Goal: Find specific page/section: Find specific page/section

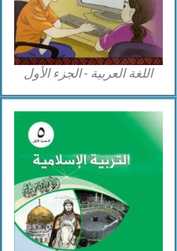
scroll to position [659, 0]
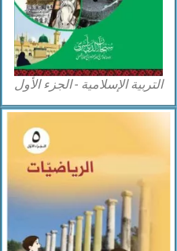
click at [121, 150] on img at bounding box center [88, 215] width 163 height 206
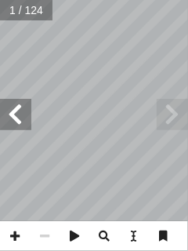
click at [20, 115] on span at bounding box center [15, 114] width 31 height 31
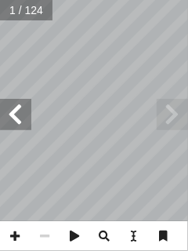
click at [20, 115] on span at bounding box center [15, 114] width 31 height 31
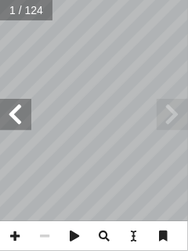
click at [20, 115] on span at bounding box center [15, 114] width 31 height 31
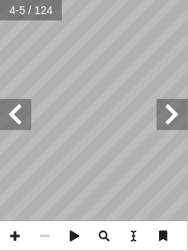
click at [20, 115] on span at bounding box center [15, 114] width 31 height 31
click at [30, 104] on span at bounding box center [15, 114] width 31 height 31
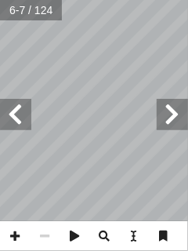
click at [30, 104] on span at bounding box center [15, 114] width 31 height 31
drag, startPoint x: 30, startPoint y: 104, endPoint x: 414, endPoint y: 20, distance: 393.7
click at [188, 20] on html "الصفحة الرئيسية الصف الأول الصف الثاني الصف الثالث الصف الرابع الصف الخامس الصف…" at bounding box center [94, 53] width 188 height 106
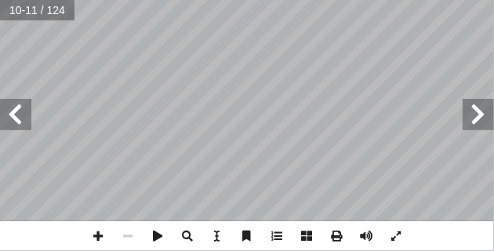
click at [9, 125] on span at bounding box center [15, 114] width 31 height 31
click at [9, 106] on span at bounding box center [15, 114] width 31 height 31
click at [24, 115] on span at bounding box center [15, 114] width 31 height 31
click at [6, 124] on span at bounding box center [15, 114] width 31 height 31
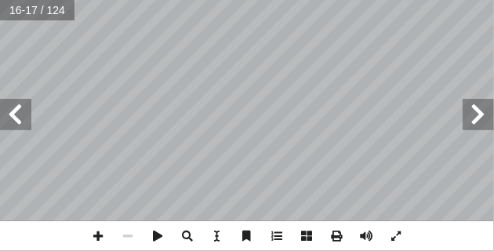
click at [16, 107] on span at bounding box center [15, 114] width 31 height 31
click at [24, 122] on span at bounding box center [15, 114] width 31 height 31
click at [22, 116] on span at bounding box center [15, 114] width 31 height 31
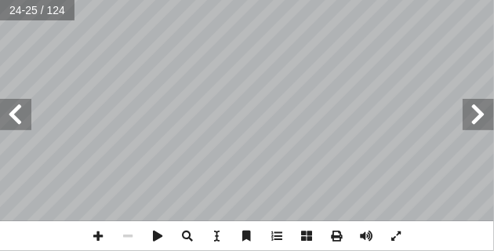
click at [22, 116] on span at bounding box center [15, 114] width 31 height 31
click at [10, 107] on span at bounding box center [15, 114] width 31 height 31
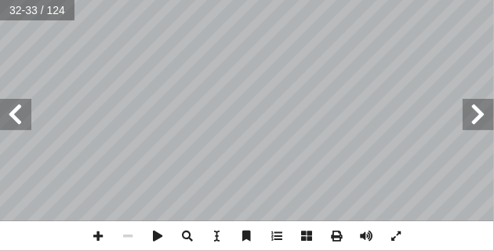
click at [15, 111] on span at bounding box center [15, 114] width 31 height 31
click at [188, 112] on span at bounding box center [478, 114] width 31 height 31
click at [20, 118] on span at bounding box center [15, 114] width 31 height 31
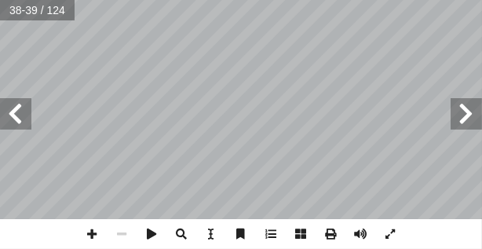
click at [25, 122] on span at bounding box center [15, 113] width 31 height 31
click at [20, 126] on span at bounding box center [15, 113] width 31 height 31
click at [188, 117] on span at bounding box center [466, 113] width 31 height 31
click at [188, 115] on span at bounding box center [466, 113] width 31 height 31
click at [188, 125] on span at bounding box center [466, 113] width 31 height 31
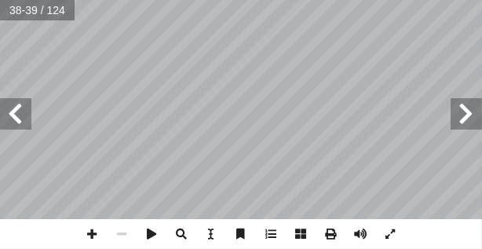
click at [188, 122] on span at bounding box center [466, 113] width 31 height 31
click at [16, 111] on span at bounding box center [15, 113] width 31 height 31
click at [27, 119] on span at bounding box center [15, 113] width 31 height 31
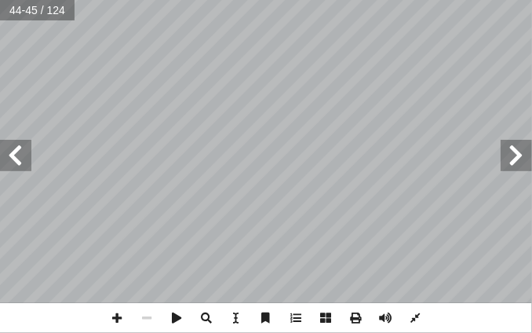
click at [188, 250] on div "٤٠ ٤٠ ( الدرس)٣ عادي ٍ على كسر ٍ صحيح ٍ قسمة عدد تذكر: أ ا ٍ عـــدد � كل ّ ن أ …" at bounding box center [266, 166] width 532 height 333
